Goal: Communication & Community: Answer question/provide support

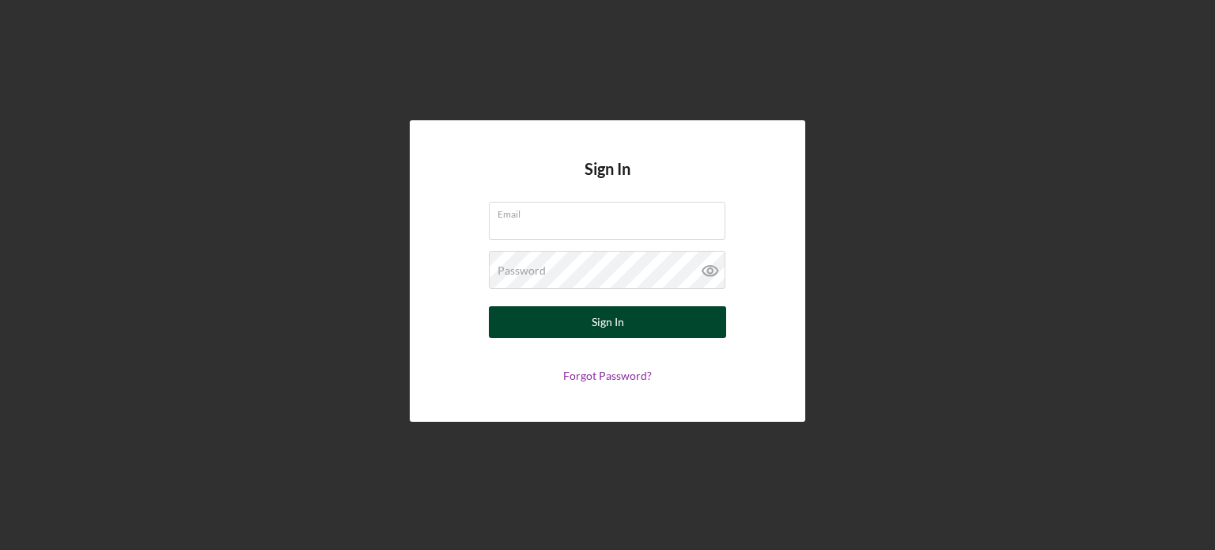
type input "[EMAIL_ADDRESS][DOMAIN_NAME]"
click at [601, 331] on div "Sign In" at bounding box center [608, 322] width 32 height 32
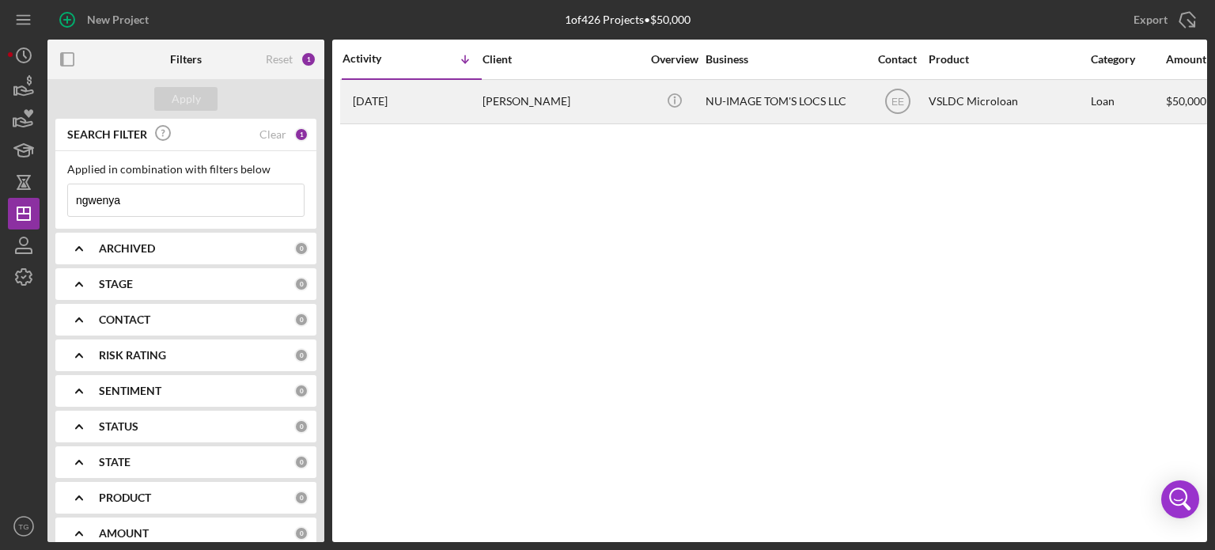
click at [462, 100] on div "[DATE] [PERSON_NAME]" at bounding box center [411, 102] width 138 height 42
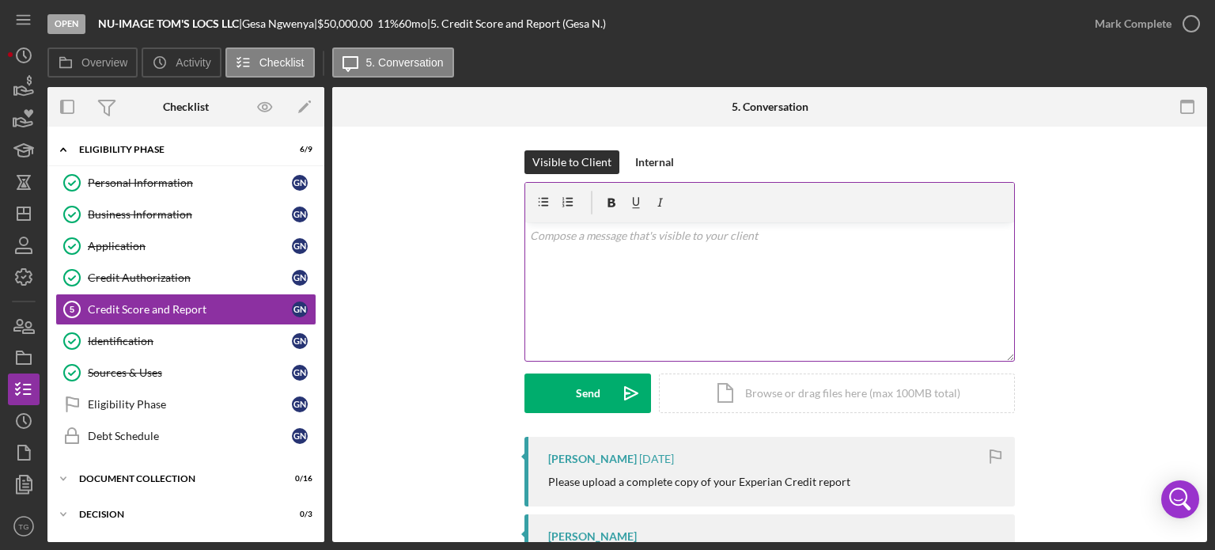
click at [579, 243] on p at bounding box center [770, 235] width 480 height 17
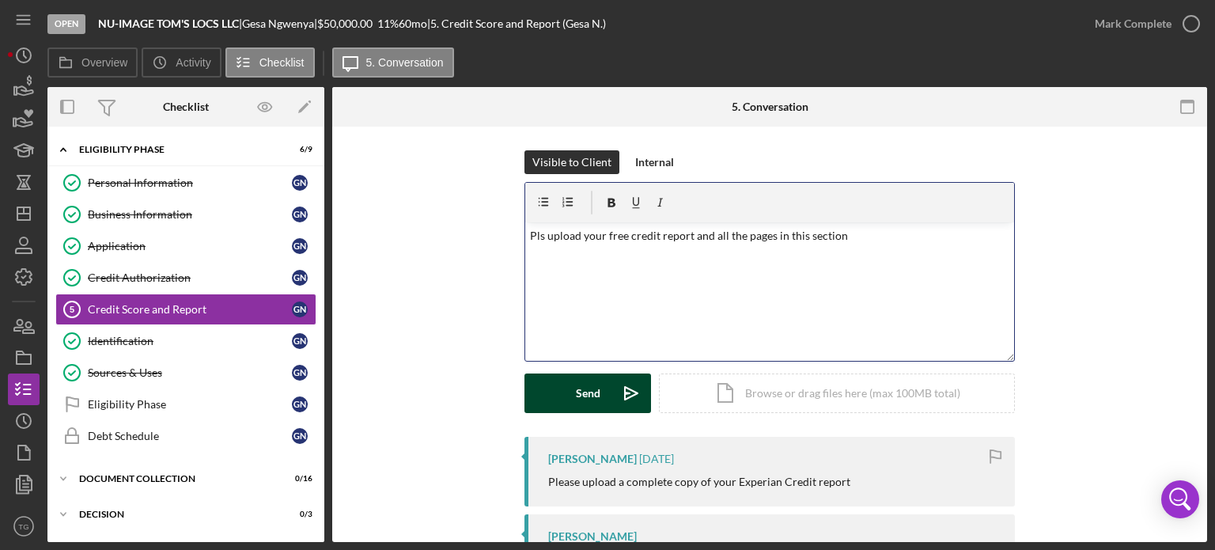
click at [579, 395] on div "Send" at bounding box center [588, 393] width 25 height 40
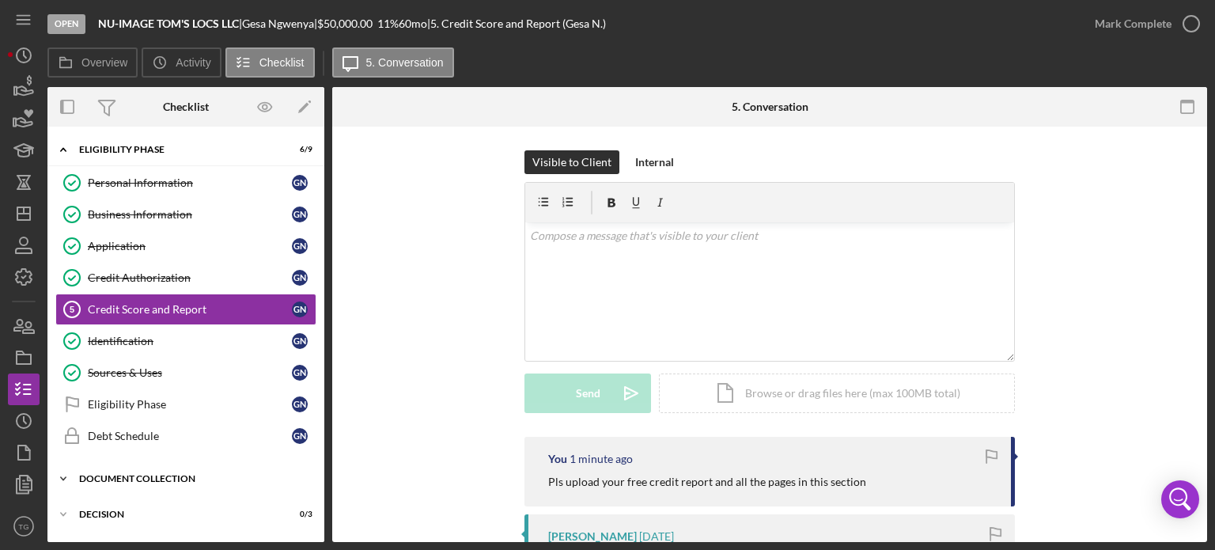
click at [112, 474] on div "Document Collection" at bounding box center [191, 478] width 225 height 9
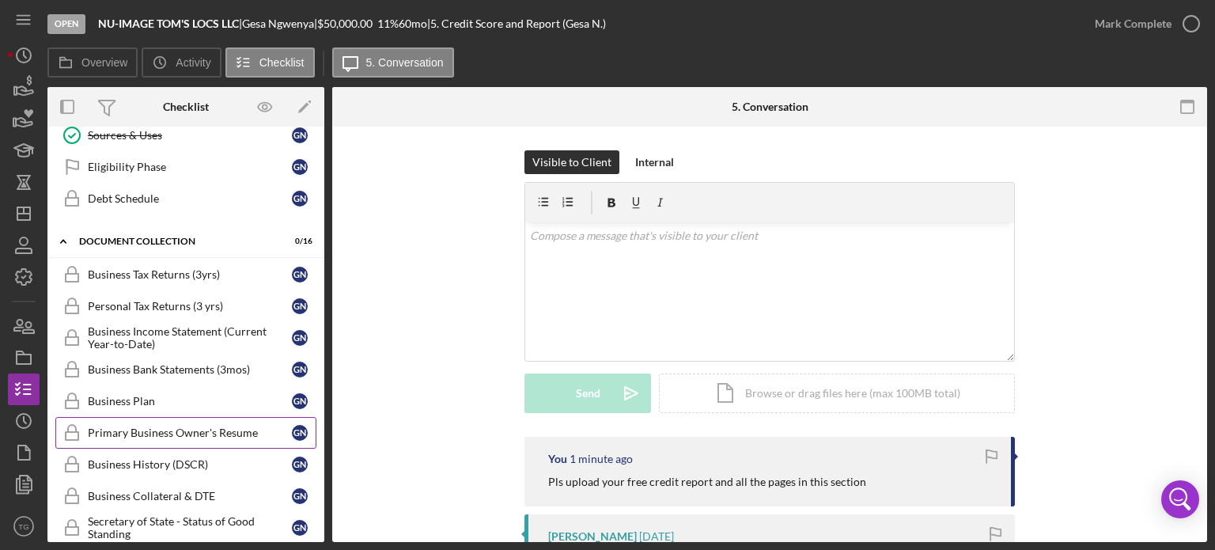
scroll to position [316, 0]
